Goal: Task Accomplishment & Management: Use online tool/utility

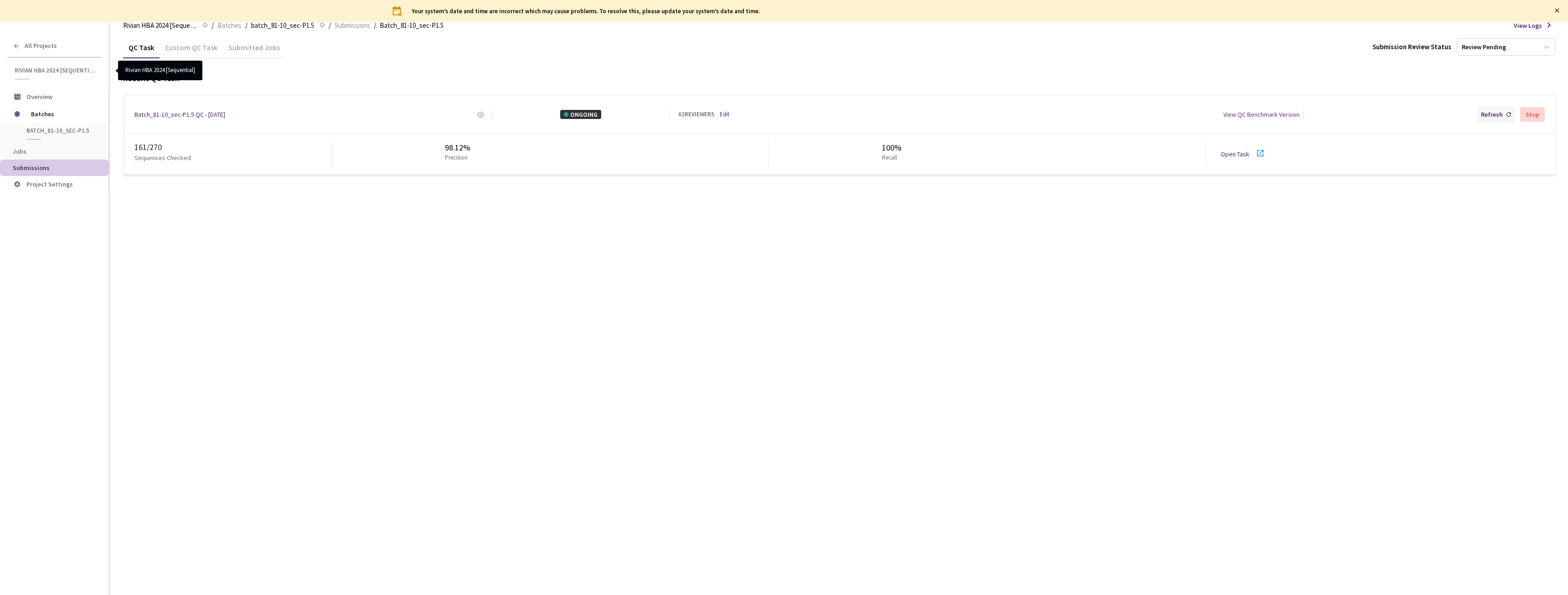
click at [1497, 113] on div "Refresh" at bounding box center [1492, 114] width 22 height 9
click at [1240, 153] on link "Open Task" at bounding box center [1235, 154] width 29 height 8
click at [180, 114] on div "Batch_81-10_sec-P1.5 QC - [DATE]" at bounding box center [180, 114] width 91 height 9
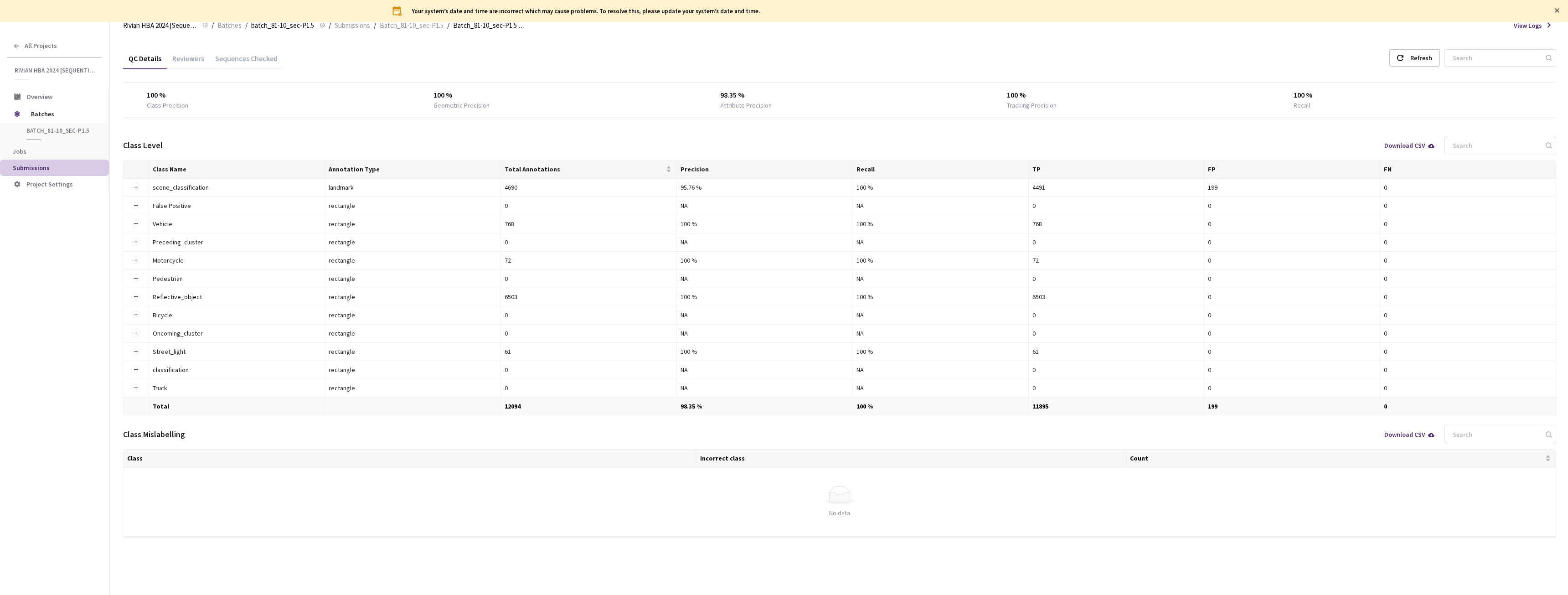
click at [195, 58] on div "Reviewers" at bounding box center [188, 62] width 43 height 16
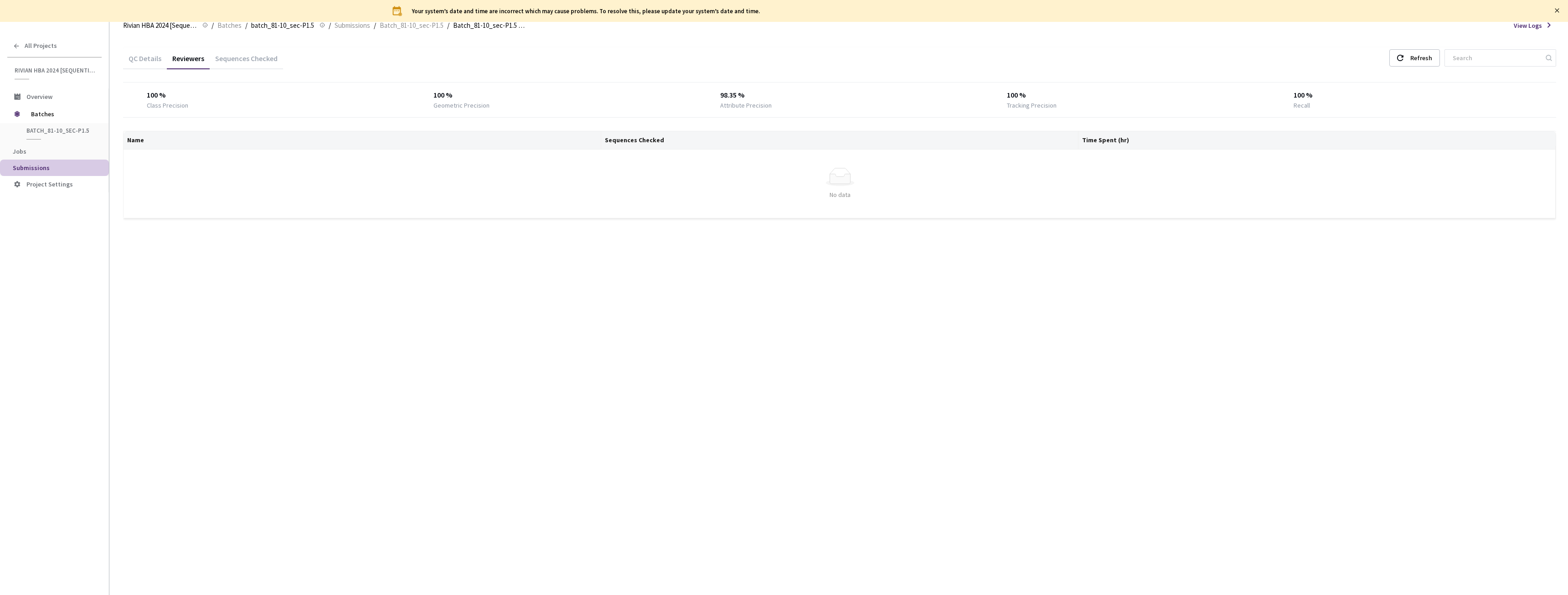
click at [1412, 68] on div "QC Details Reviewers Sequences Checked Refresh" at bounding box center [840, 59] width 1433 height 24
click at [1558, 11] on icon "close" at bounding box center [1557, 10] width 4 height 4
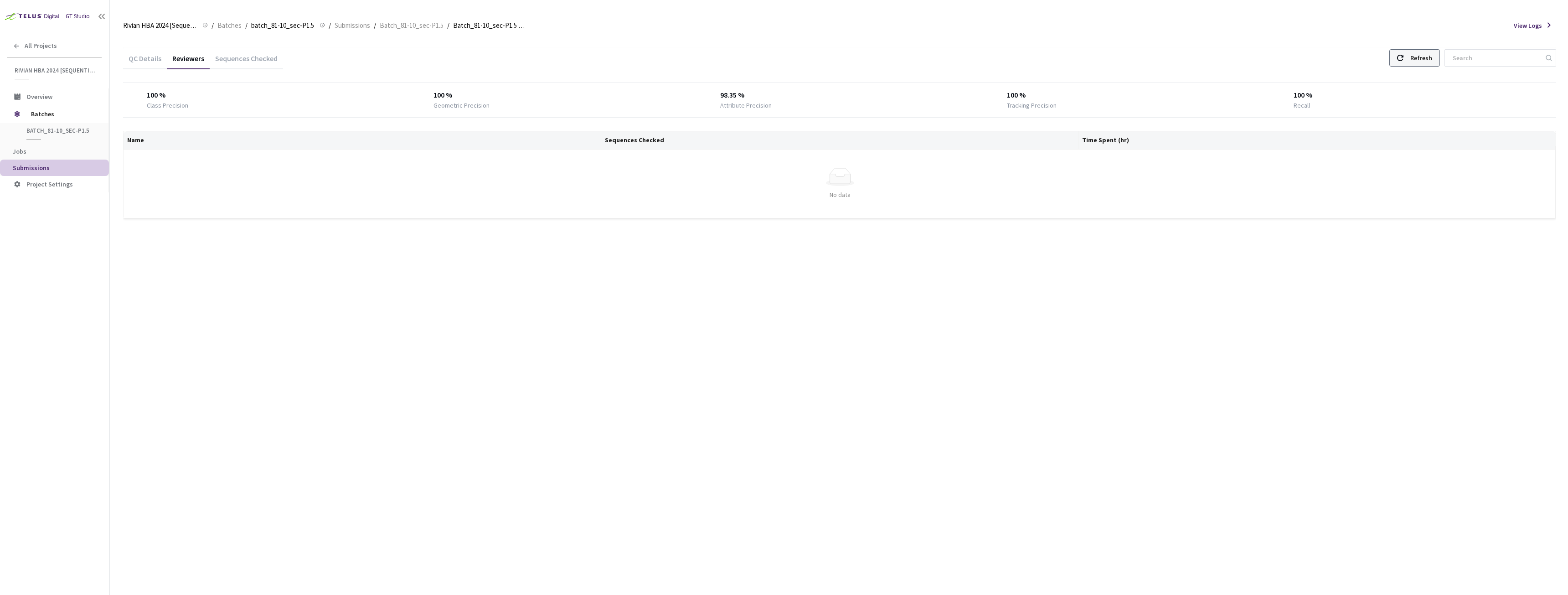
click at [1415, 57] on div "Refresh" at bounding box center [1415, 58] width 50 height 18
click at [1422, 64] on div "Refresh" at bounding box center [1421, 58] width 22 height 16
click at [1420, 63] on div "Refresh" at bounding box center [1421, 58] width 22 height 16
click at [1403, 60] on icon at bounding box center [1400, 58] width 6 height 6
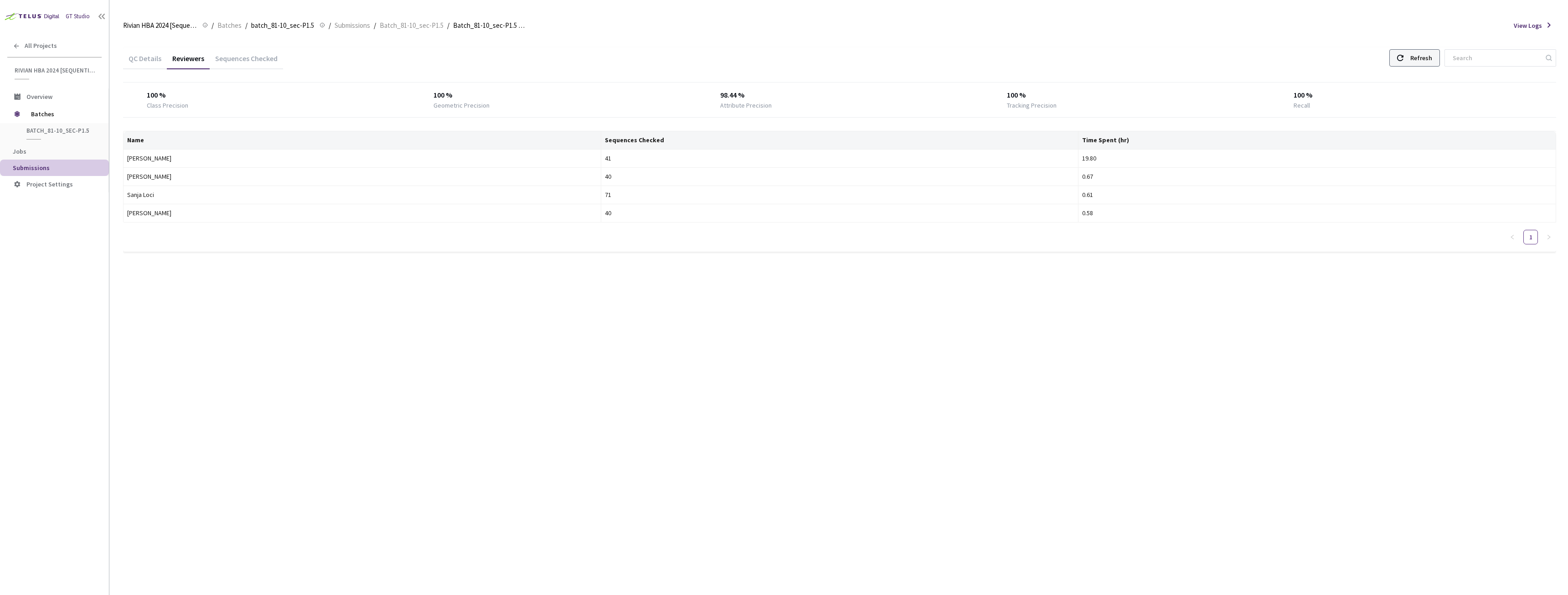
click at [1403, 60] on icon at bounding box center [1400, 58] width 6 height 6
click at [1432, 57] on div "Refresh" at bounding box center [1421, 58] width 22 height 16
click at [1425, 50] on div "Refresh" at bounding box center [1421, 58] width 22 height 16
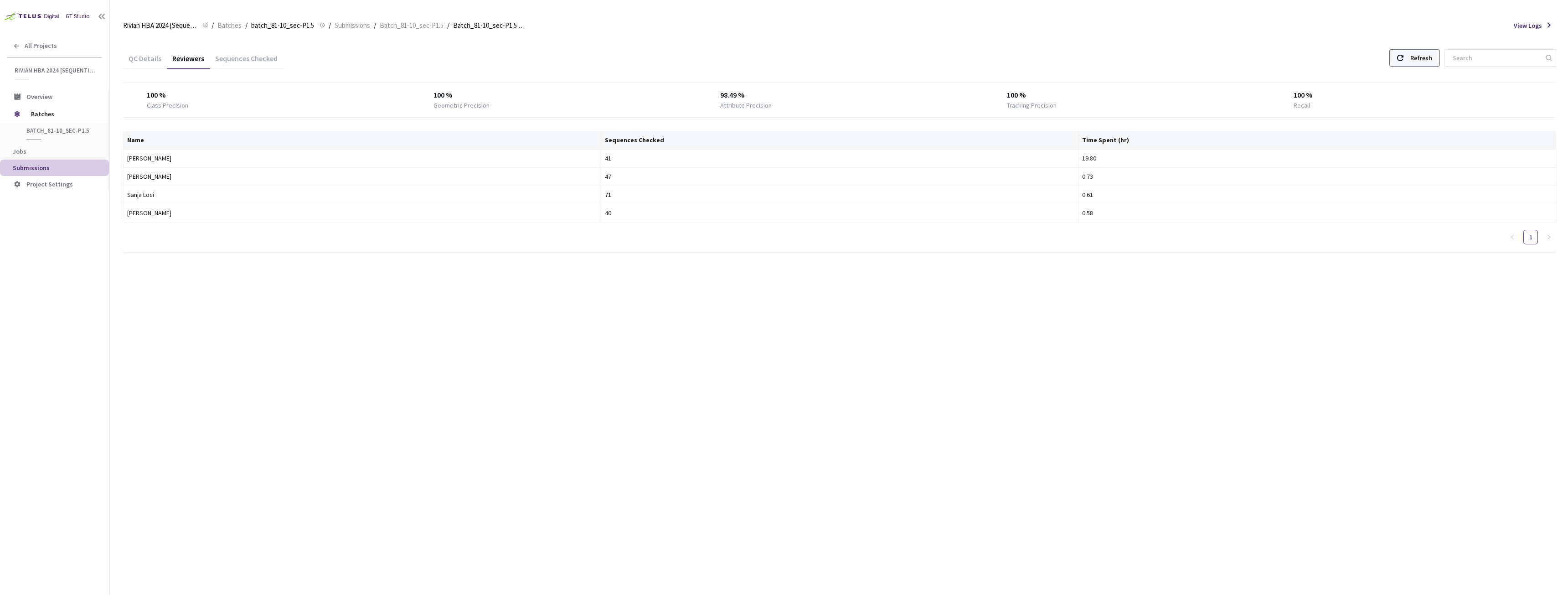
click at [1425, 50] on div "Refresh" at bounding box center [1421, 58] width 22 height 16
click at [1423, 51] on div "Refresh" at bounding box center [1421, 58] width 22 height 16
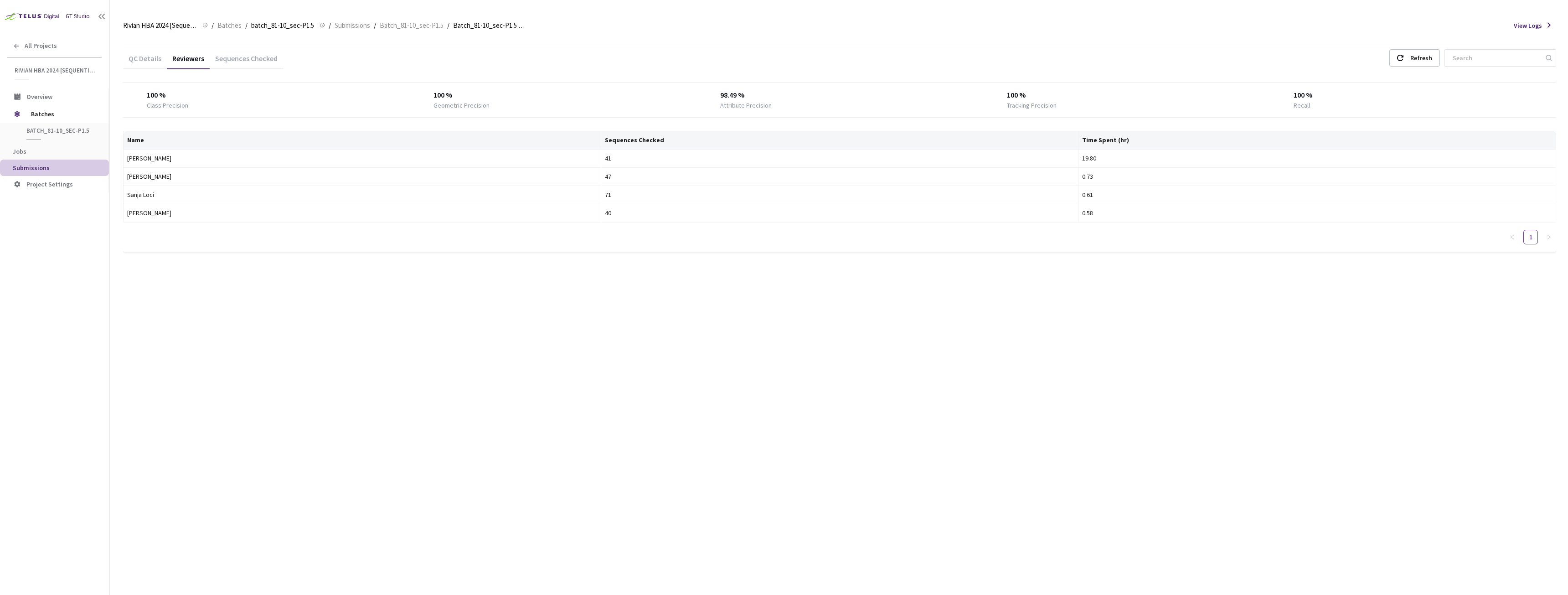
click at [1410, 67] on div "QC Details Reviewers Sequences Checked Refresh" at bounding box center [840, 59] width 1433 height 24
click at [1403, 55] on use at bounding box center [1400, 58] width 6 height 6
click at [1430, 56] on div "Refresh" at bounding box center [1421, 58] width 22 height 16
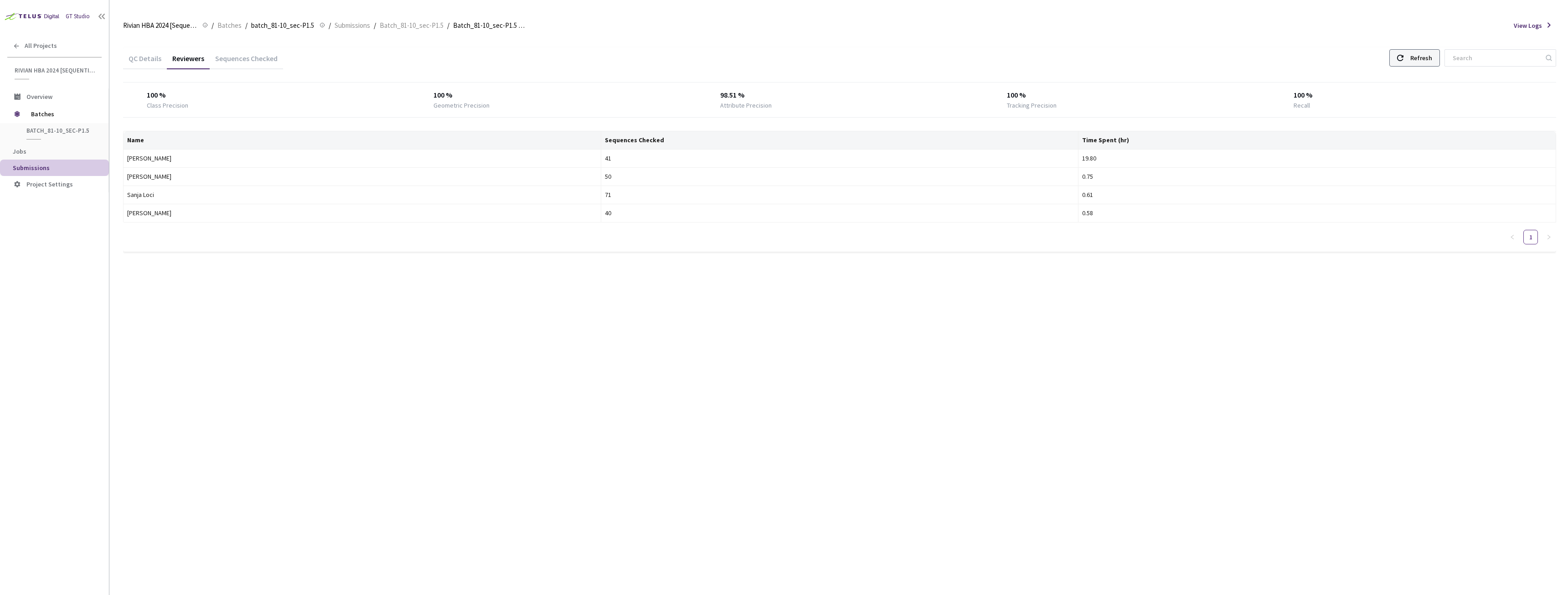
click at [1415, 64] on div "Refresh" at bounding box center [1415, 58] width 50 height 18
click at [1403, 58] on icon at bounding box center [1400, 58] width 6 height 6
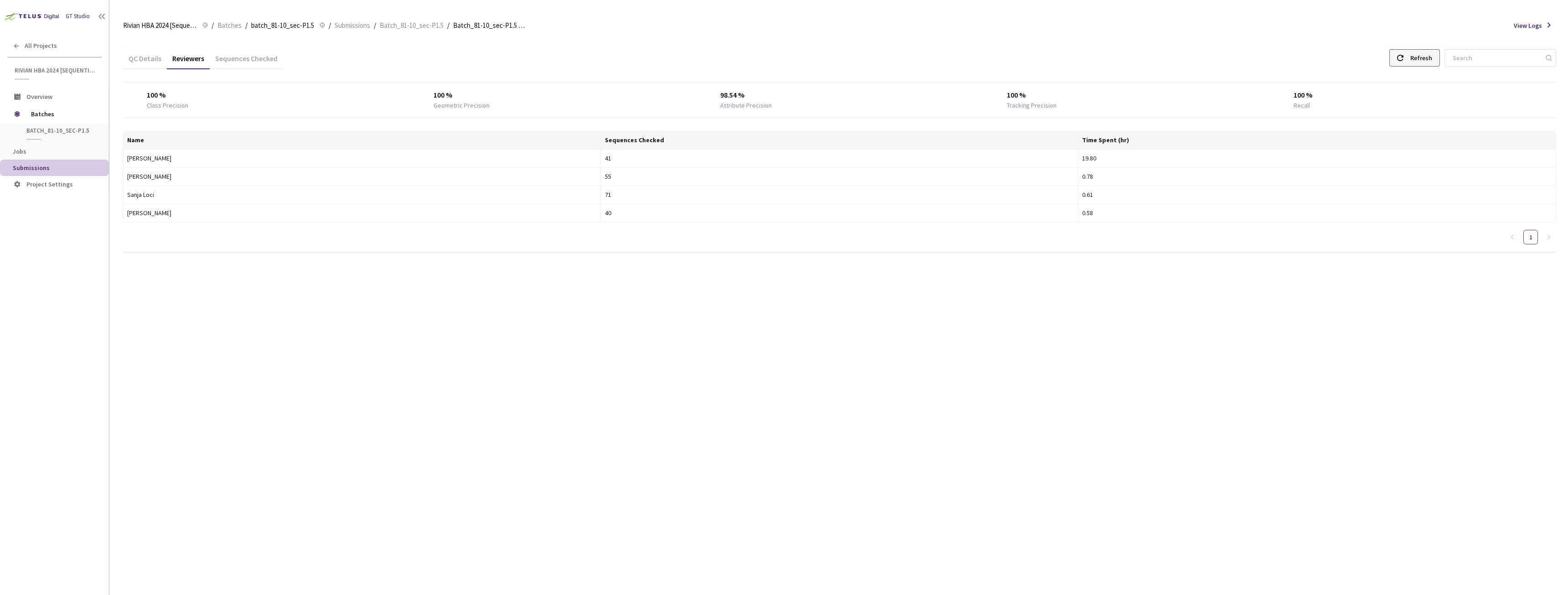
click at [1432, 56] on div "Refresh" at bounding box center [1421, 58] width 22 height 16
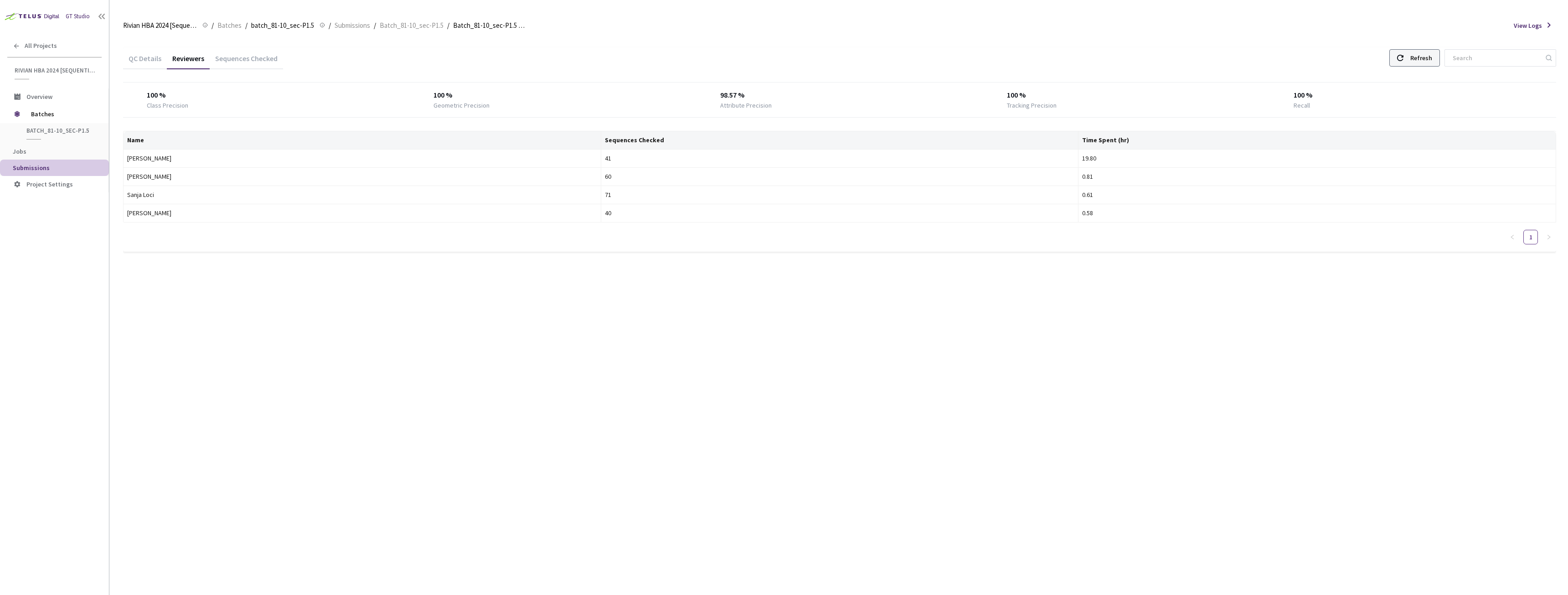
click at [1432, 56] on div "Refresh" at bounding box center [1421, 58] width 22 height 16
click at [1415, 49] on div "Refresh" at bounding box center [1415, 58] width 50 height 18
click at [1403, 65] on div at bounding box center [1400, 58] width 6 height 16
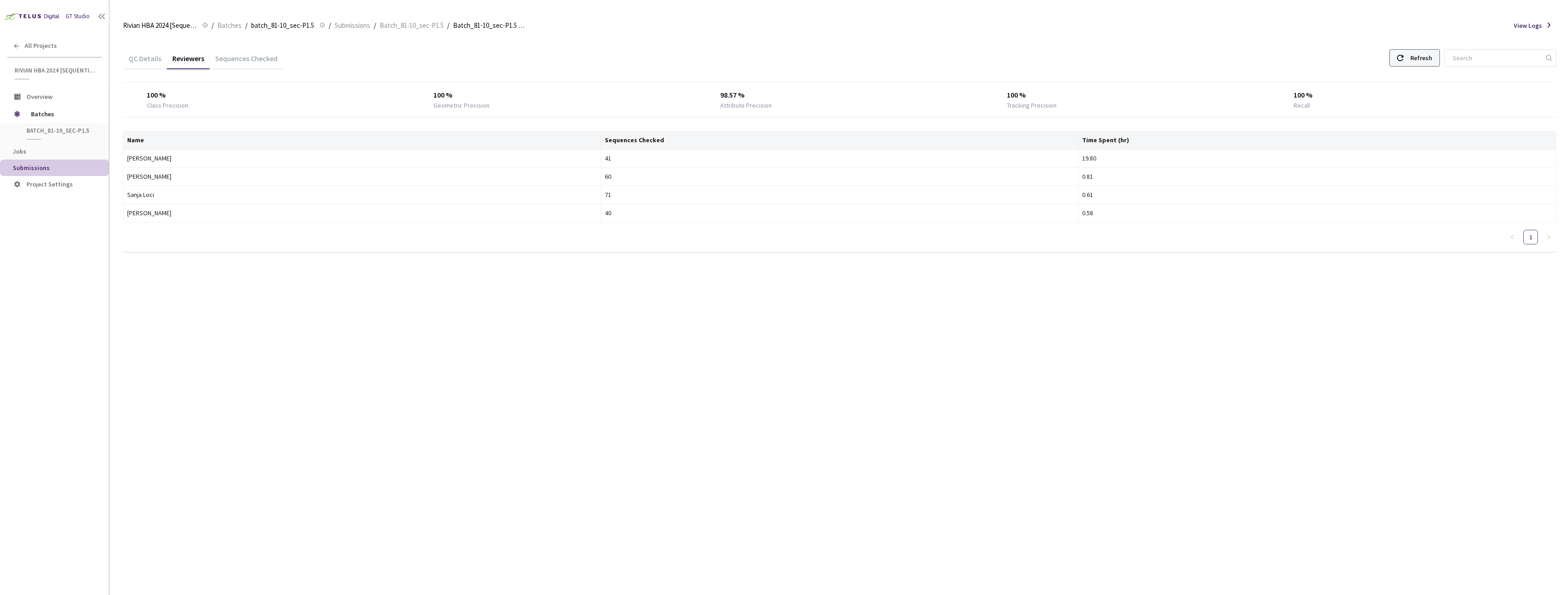
click at [1403, 65] on div at bounding box center [1400, 58] width 6 height 16
